Goal: Transaction & Acquisition: Download file/media

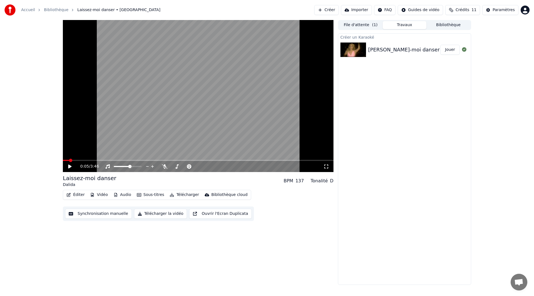
click at [66, 160] on span at bounding box center [66, 160] width 6 height 1
click at [65, 161] on span at bounding box center [66, 160] width 3 height 3
click at [68, 167] on icon at bounding box center [69, 167] width 3 height 4
click at [326, 169] on div "0:10 / 3:46" at bounding box center [198, 166] width 271 height 11
click at [326, 168] on icon at bounding box center [327, 166] width 6 height 4
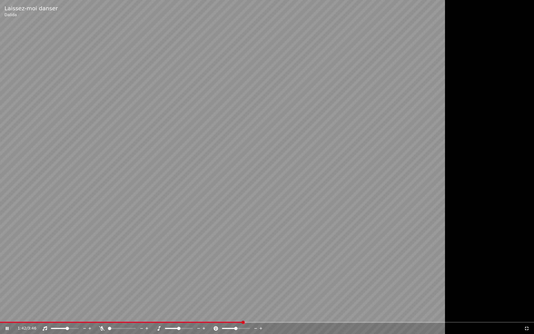
click at [7, 296] on div "1:42 / 3:46" at bounding box center [267, 329] width 530 height 6
click at [7, 296] on icon at bounding box center [7, 328] width 3 height 3
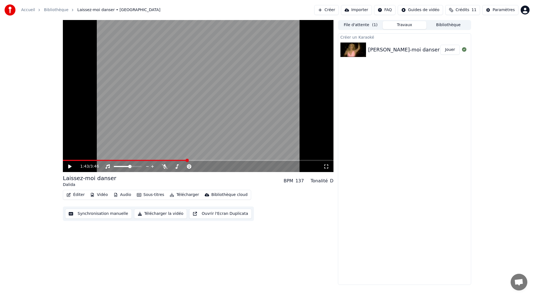
click at [186, 236] on div "1:43 / 3:46 Laissez-moi danser Dalida BPM 137 Tonalité D Éditer Vidéo Audio Sou…" at bounding box center [198, 152] width 271 height 265
click at [156, 214] on button "Télécharger la vidéo" at bounding box center [160, 214] width 53 height 10
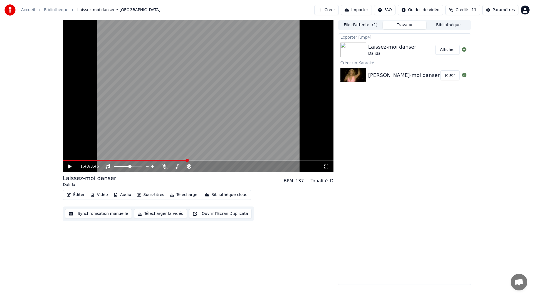
click at [449, 48] on button "Afficher" at bounding box center [447, 50] width 24 height 10
